Goal: Complete application form: Complete application form

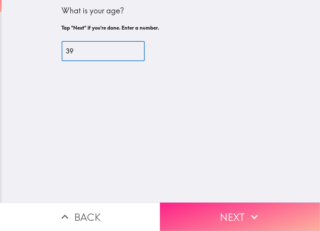
type input "39"
click at [215, 213] on button "Next" at bounding box center [240, 216] width 160 height 28
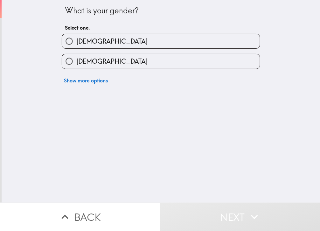
click at [104, 66] on label "[DEMOGRAPHIC_DATA]" at bounding box center [161, 61] width 198 height 14
click at [76, 66] on input "[DEMOGRAPHIC_DATA]" at bounding box center [69, 61] width 14 height 14
radio input "true"
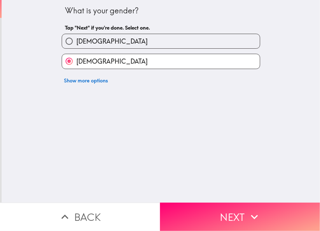
click at [220, 207] on button "Next" at bounding box center [240, 216] width 160 height 28
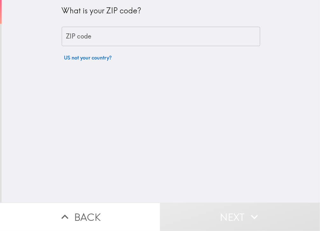
click at [112, 37] on input "ZIP code" at bounding box center [161, 37] width 198 height 20
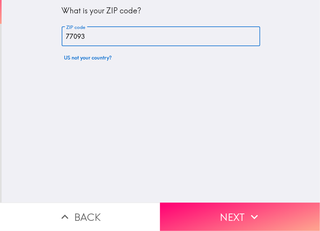
type input "77093"
click at [206, 190] on div "What is your ZIP code? ZIP code 77093 ZIP code US not your country?" at bounding box center [161, 101] width 318 height 202
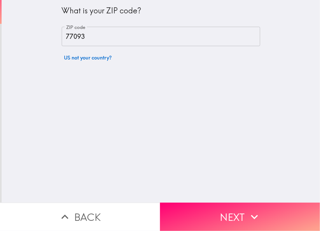
click at [233, 217] on button "Next" at bounding box center [240, 216] width 160 height 28
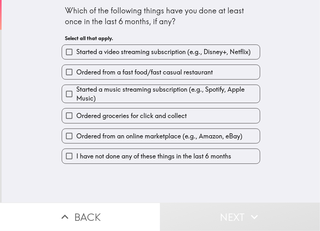
click at [158, 74] on span "Ordered from a fast food/fast casual restaurant" at bounding box center [144, 72] width 136 height 9
click at [76, 74] on input "Ordered from a fast food/fast casual restaurant" at bounding box center [69, 72] width 14 height 14
checkbox input "true"
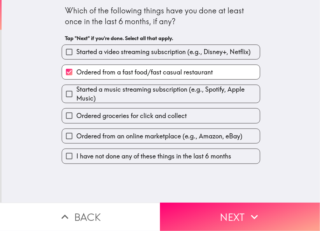
click at [157, 114] on span "Ordered groceries for click and collect" at bounding box center [131, 115] width 110 height 9
click at [76, 114] on input "Ordered groceries for click and collect" at bounding box center [69, 115] width 14 height 14
checkbox input "true"
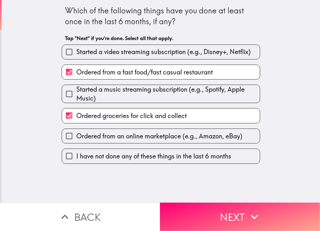
click at [161, 138] on span "Ordered from an online marketplace (e.g., Amazon, eBay)" at bounding box center [159, 136] width 166 height 9
click at [76, 138] on input "Ordered from an online marketplace (e.g., Amazon, eBay)" at bounding box center [69, 136] width 14 height 14
checkbox input "true"
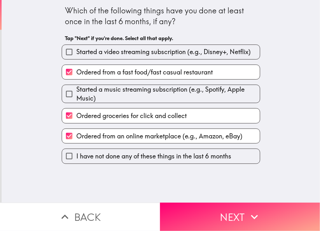
click at [177, 55] on span "Started a video streaming subscription (e.g., Disney+, Netflix)" at bounding box center [163, 51] width 174 height 9
click at [76, 55] on input "Started a video streaming subscription (e.g., Disney+, Netflix)" at bounding box center [69, 52] width 14 height 14
checkbox input "true"
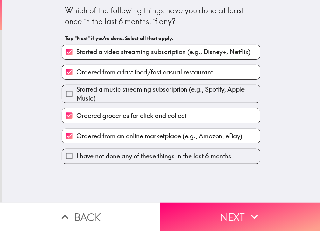
click at [173, 92] on span "Started a music streaming subscription (e.g., Spotify, Apple Music)" at bounding box center [167, 94] width 183 height 18
click at [76, 92] on input "Started a music streaming subscription (e.g., Spotify, Apple Music)" at bounding box center [69, 94] width 14 height 14
checkbox input "true"
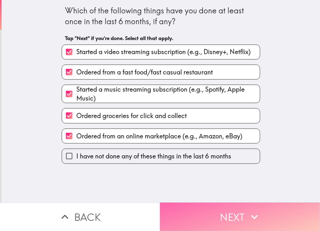
click at [248, 214] on icon "button" at bounding box center [254, 217] width 14 height 14
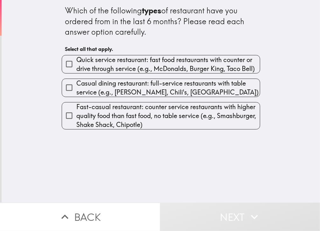
click at [127, 62] on span "Quick service restaurant: fast food restaurants with counter or drive through s…" at bounding box center [167, 64] width 183 height 18
click at [76, 62] on input "Quick service restaurant: fast food restaurants with counter or drive through s…" at bounding box center [69, 64] width 14 height 14
checkbox input "true"
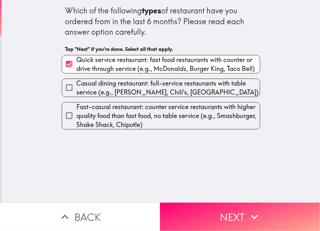
click at [127, 90] on span "Casual dining restaurant: full-service restaurants with table service (e.g., [P…" at bounding box center [167, 88] width 183 height 18
click at [76, 90] on input "Casual dining restaurant: full-service restaurants with table service (e.g., [P…" at bounding box center [69, 87] width 14 height 14
checkbox input "true"
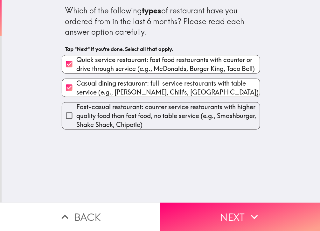
click at [133, 118] on span "Fast-casual restaurant: counter service restaurants with higher quality food th…" at bounding box center [167, 115] width 183 height 27
click at [76, 118] on input "Fast-casual restaurant: counter service restaurants with higher quality food th…" at bounding box center [69, 115] width 14 height 14
checkbox input "true"
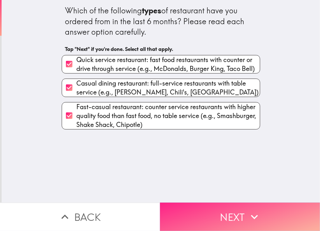
click at [217, 212] on button "Next" at bounding box center [240, 216] width 160 height 28
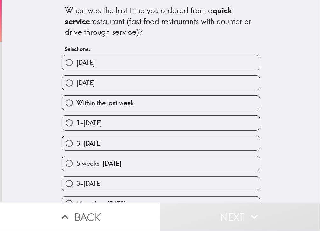
click at [112, 81] on label "[DATE]" at bounding box center [161, 83] width 198 height 14
click at [76, 81] on input "[DATE]" at bounding box center [69, 83] width 14 height 14
radio input "true"
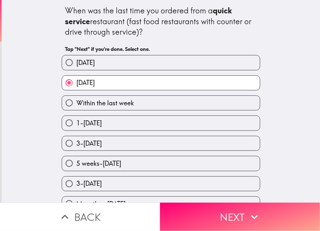
click at [240, 207] on button "Next" at bounding box center [240, 216] width 160 height 28
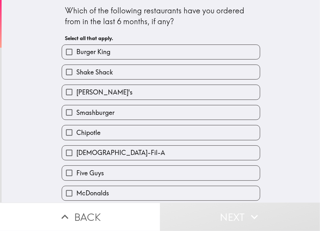
drag, startPoint x: 109, startPoint y: 54, endPoint x: 107, endPoint y: 67, distance: 13.7
click at [109, 54] on label "Burger King" at bounding box center [161, 52] width 198 height 14
click at [76, 54] on input "Burger King" at bounding box center [69, 52] width 14 height 14
checkbox input "true"
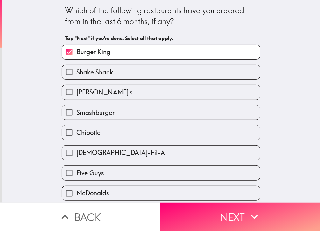
click at [107, 92] on label "[PERSON_NAME]'s" at bounding box center [161, 92] width 198 height 14
click at [76, 92] on input "[PERSON_NAME]'s" at bounding box center [69, 92] width 14 height 14
checkbox input "true"
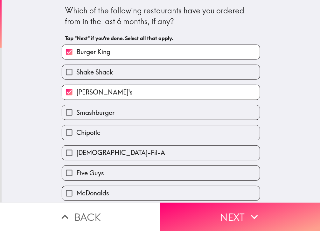
click at [108, 192] on label "McDonalds" at bounding box center [161, 193] width 198 height 14
click at [76, 192] on input "McDonalds" at bounding box center [69, 193] width 14 height 14
checkbox input "true"
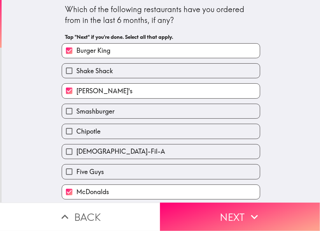
scroll to position [22, 0]
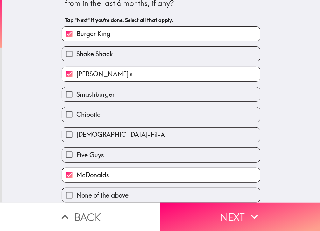
click at [201, 218] on button "Next" at bounding box center [240, 216] width 160 height 28
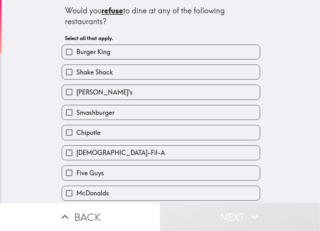
click at [111, 10] on u "refuse" at bounding box center [113, 11] width 22 height 10
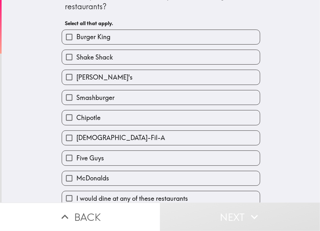
scroll to position [22, 0]
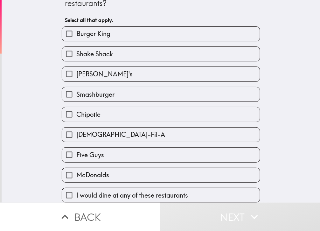
drag, startPoint x: 111, startPoint y: 187, endPoint x: 141, endPoint y: 194, distance: 31.2
click at [111, 191] on span "I would dine at any of these restaurants" at bounding box center [132, 195] width 112 height 9
click at [76, 188] on input "I would dine at any of these restaurants" at bounding box center [69, 195] width 14 height 14
checkbox input "true"
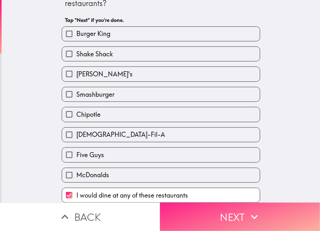
click at [231, 212] on button "Next" at bounding box center [240, 216] width 160 height 28
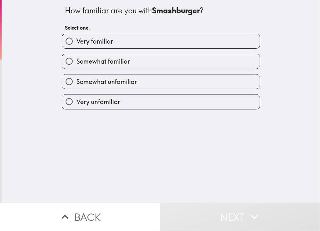
drag, startPoint x: 133, startPoint y: 78, endPoint x: 138, endPoint y: 77, distance: 5.2
click at [133, 77] on label "Somewhat unfamiliar" at bounding box center [161, 81] width 198 height 14
click at [76, 77] on input "Somewhat unfamiliar" at bounding box center [69, 81] width 14 height 14
radio input "true"
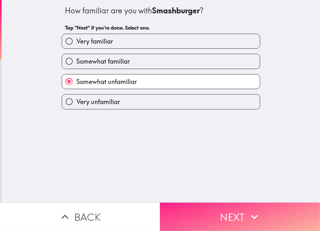
click at [271, 204] on button "Next" at bounding box center [240, 216] width 160 height 28
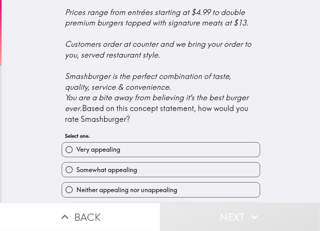
scroll to position [272, 0]
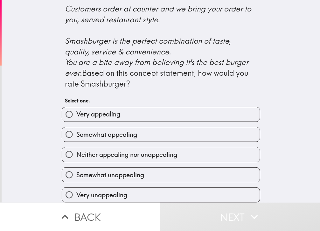
click at [157, 113] on label "Very appealing" at bounding box center [161, 114] width 198 height 14
click at [76, 113] on input "Very appealing" at bounding box center [69, 114] width 14 height 14
radio input "true"
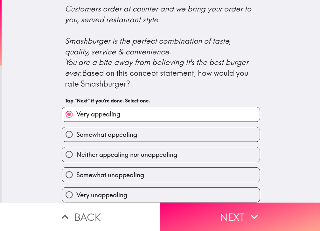
click at [243, 214] on button "Next" at bounding box center [240, 216] width 160 height 28
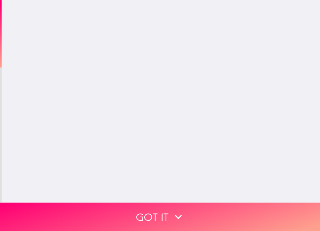
scroll to position [0, 0]
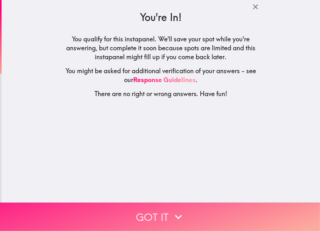
drag, startPoint x: 215, startPoint y: 213, endPoint x: 261, endPoint y: 209, distance: 46.9
click at [215, 213] on button "Got it" at bounding box center [160, 216] width 320 height 28
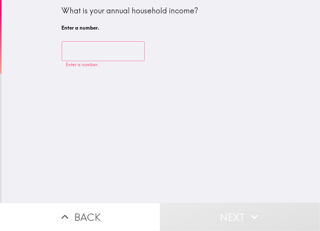
click at [80, 49] on input "number" at bounding box center [103, 51] width 83 height 20
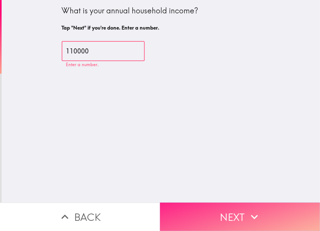
type input "110000"
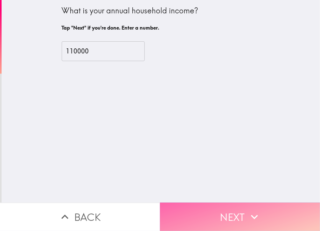
click at [235, 212] on button "Next" at bounding box center [240, 216] width 160 height 28
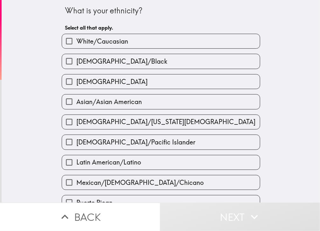
drag, startPoint x: 143, startPoint y: 38, endPoint x: 146, endPoint y: 52, distance: 14.2
click at [143, 38] on label "White/Caucasian" at bounding box center [161, 41] width 198 height 14
click at [76, 38] on input "White/Caucasian" at bounding box center [69, 41] width 14 height 14
checkbox input "true"
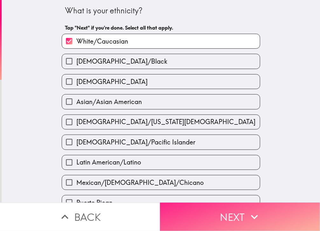
click at [255, 214] on icon "button" at bounding box center [254, 217] width 14 height 14
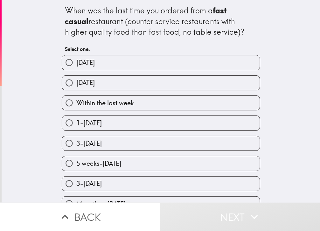
click at [92, 84] on span "[DATE]" at bounding box center [85, 82] width 18 height 9
click at [76, 84] on input "[DATE]" at bounding box center [69, 83] width 14 height 14
radio input "true"
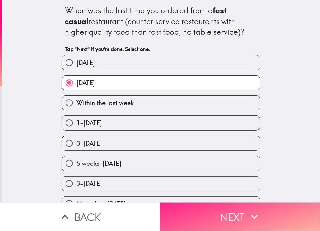
click at [254, 203] on button "Next" at bounding box center [240, 216] width 160 height 28
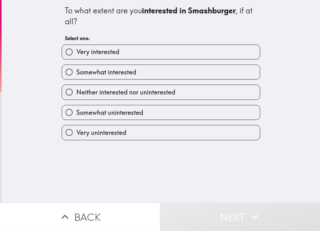
click at [133, 48] on label "Very interested" at bounding box center [161, 52] width 198 height 14
click at [76, 48] on input "Very interested" at bounding box center [69, 52] width 14 height 14
radio input "true"
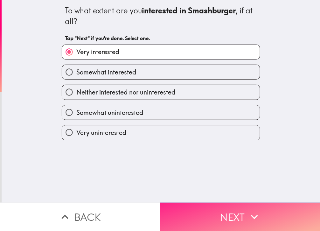
click at [234, 209] on button "Next" at bounding box center [240, 216] width 160 height 28
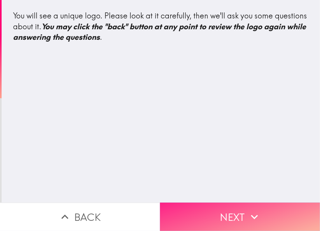
click at [262, 214] on button "Next" at bounding box center [240, 216] width 160 height 28
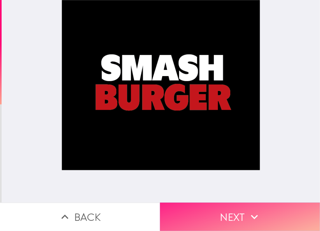
drag, startPoint x: 272, startPoint y: 212, endPoint x: 305, endPoint y: 220, distance: 33.8
click at [272, 212] on button "Next" at bounding box center [240, 216] width 160 height 28
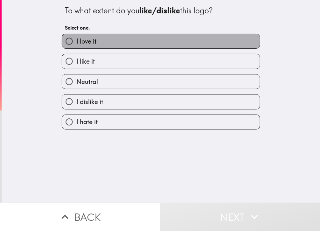
click at [160, 38] on label "I love it" at bounding box center [161, 41] width 198 height 14
click at [76, 38] on input "I love it" at bounding box center [69, 41] width 14 height 14
radio input "true"
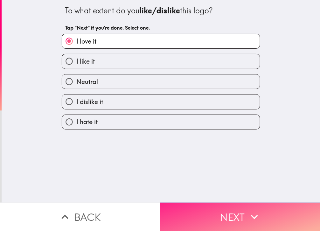
click at [269, 215] on button "Next" at bounding box center [240, 216] width 160 height 28
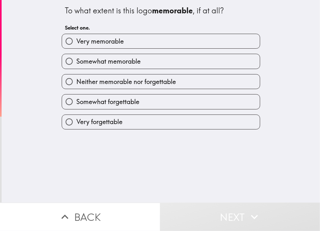
drag, startPoint x: 151, startPoint y: 43, endPoint x: 161, endPoint y: 69, distance: 27.6
click at [151, 44] on label "Very memorable" at bounding box center [161, 41] width 198 height 14
click at [76, 44] on input "Very memorable" at bounding box center [69, 41] width 14 height 14
radio input "true"
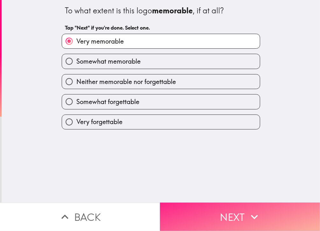
click at [254, 213] on icon "button" at bounding box center [254, 217] width 14 height 14
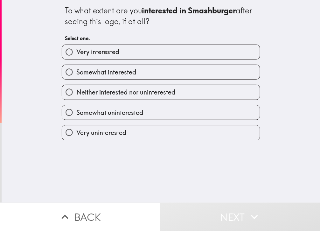
click at [159, 52] on label "Very interested" at bounding box center [161, 52] width 198 height 14
click at [76, 52] on input "Very interested" at bounding box center [69, 52] width 14 height 14
radio input "true"
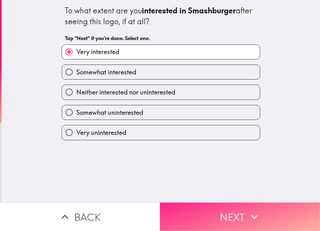
click at [223, 204] on button "Next" at bounding box center [240, 216] width 160 height 28
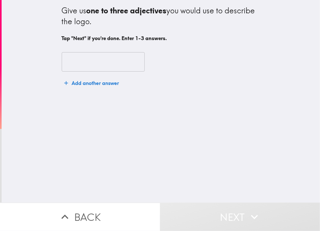
click at [90, 54] on input "text" at bounding box center [103, 62] width 83 height 20
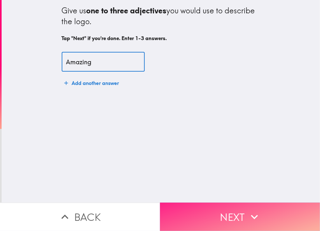
type input "Amazing"
click at [231, 210] on button "Next" at bounding box center [240, 216] width 160 height 28
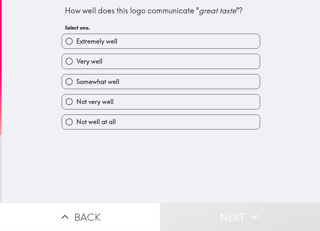
click at [134, 40] on label "Extremely well" at bounding box center [161, 41] width 198 height 14
click at [76, 40] on input "Extremely well" at bounding box center [69, 41] width 14 height 14
radio input "true"
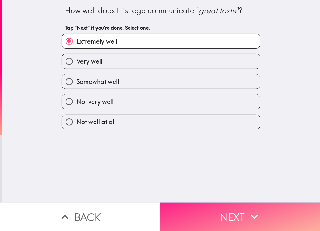
click at [261, 211] on button "Next" at bounding box center [240, 216] width 160 height 28
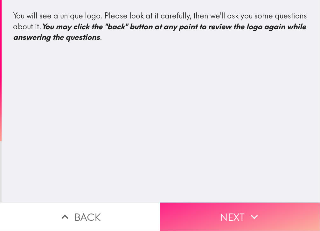
click at [262, 207] on button "Next" at bounding box center [240, 216] width 160 height 28
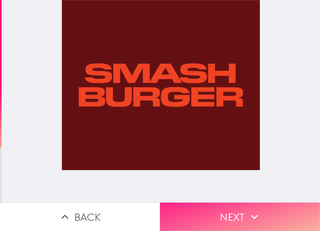
click at [234, 211] on button "Next" at bounding box center [240, 216] width 160 height 28
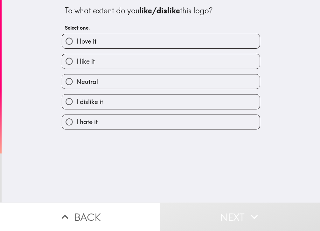
drag, startPoint x: 159, startPoint y: 41, endPoint x: 164, endPoint y: 50, distance: 9.8
click at [159, 41] on label "I love it" at bounding box center [161, 41] width 198 height 14
click at [76, 41] on input "I love it" at bounding box center [69, 41] width 14 height 14
radio input "true"
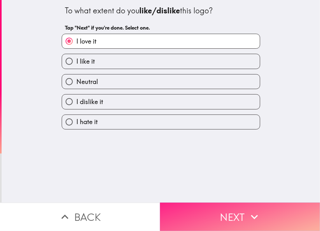
click at [236, 207] on button "Next" at bounding box center [240, 216] width 160 height 28
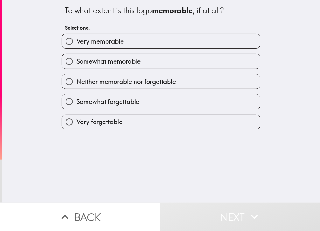
drag, startPoint x: 191, startPoint y: 45, endPoint x: 196, endPoint y: 68, distance: 23.8
click at [191, 45] on label "Very memorable" at bounding box center [161, 41] width 198 height 14
click at [76, 45] on input "Very memorable" at bounding box center [69, 41] width 14 height 14
radio input "true"
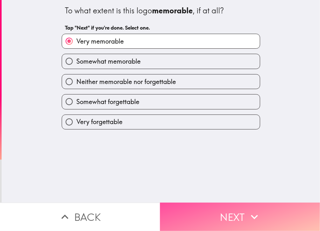
drag, startPoint x: 263, startPoint y: 209, endPoint x: 316, endPoint y: 142, distance: 85.6
click at [264, 209] on button "Next" at bounding box center [240, 216] width 160 height 28
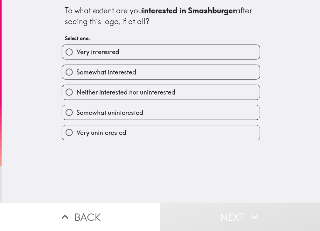
click at [110, 53] on span "Very interested" at bounding box center [97, 51] width 43 height 9
click at [76, 53] on input "Very interested" at bounding box center [69, 52] width 14 height 14
radio input "true"
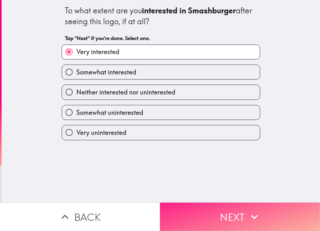
drag, startPoint x: 232, startPoint y: 211, endPoint x: 305, endPoint y: 140, distance: 101.3
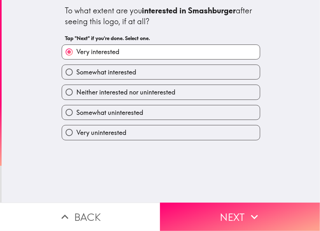
click at [232, 210] on button "Next" at bounding box center [240, 216] width 160 height 28
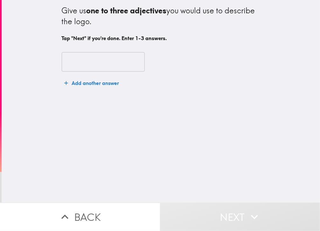
click at [101, 53] on input "text" at bounding box center [103, 62] width 83 height 20
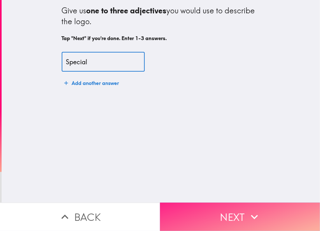
type input "Special"
drag, startPoint x: 217, startPoint y: 214, endPoint x: 298, endPoint y: 156, distance: 100.0
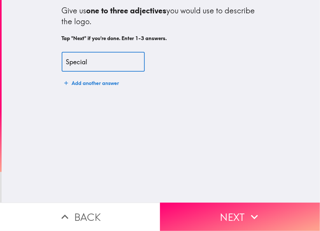
click at [217, 214] on button "Next" at bounding box center [240, 216] width 160 height 28
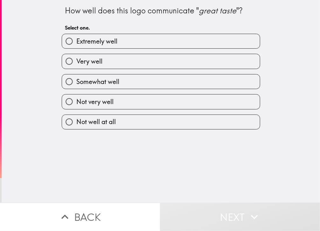
click at [158, 42] on label "Extremely well" at bounding box center [161, 41] width 198 height 14
click at [76, 42] on input "Extremely well" at bounding box center [69, 41] width 14 height 14
radio input "true"
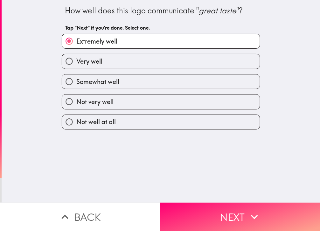
drag, startPoint x: 289, startPoint y: 210, endPoint x: 317, endPoint y: 162, distance: 55.5
click at [290, 209] on button "Next" at bounding box center [240, 216] width 160 height 28
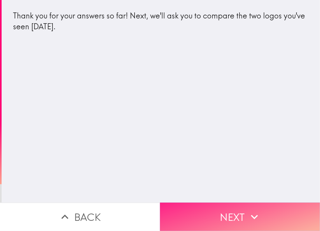
drag, startPoint x: 242, startPoint y: 205, endPoint x: 255, endPoint y: 205, distance: 13.0
click at [242, 205] on button "Next" at bounding box center [240, 216] width 160 height 28
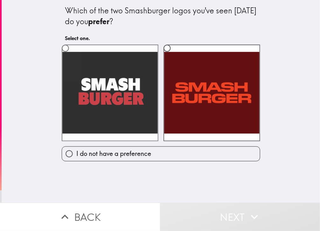
click at [122, 81] on label at bounding box center [110, 92] width 97 height 97
click at [72, 55] on input "radio" at bounding box center [65, 48] width 14 height 14
radio input "true"
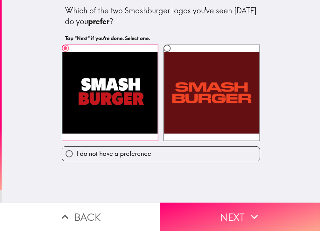
click at [236, 211] on button "Next" at bounding box center [240, 216] width 160 height 28
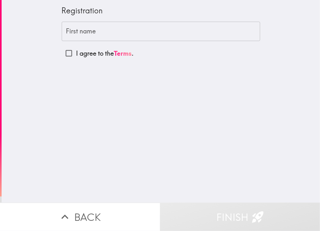
click at [132, 30] on input "First name" at bounding box center [161, 32] width 198 height 20
click at [72, 30] on div "First name First name" at bounding box center [161, 32] width 198 height 20
click at [71, 30] on div "First name First name" at bounding box center [161, 32] width 198 height 20
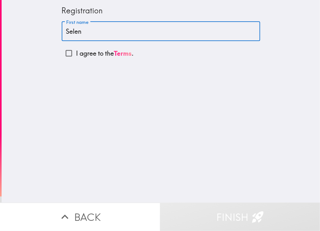
type input "Selen"
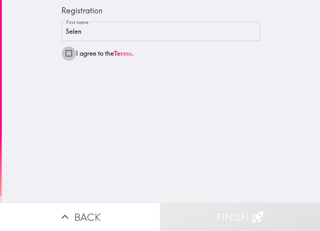
click at [65, 51] on input "I agree to the Terms ." at bounding box center [69, 53] width 14 height 14
checkbox input "true"
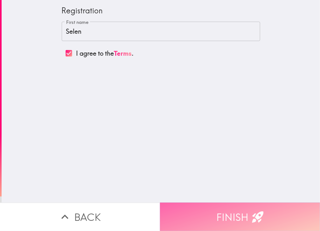
click at [229, 206] on button "Finish" at bounding box center [240, 216] width 160 height 28
